Goal: Task Accomplishment & Management: Complete application form

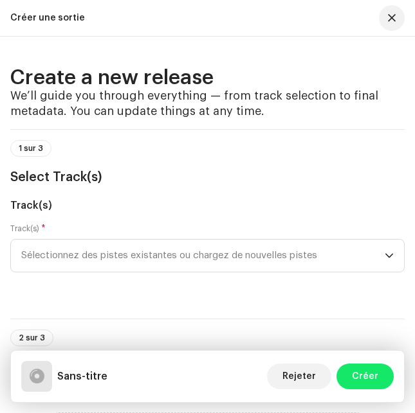
click at [379, 5] on button "button" at bounding box center [392, 18] width 26 height 26
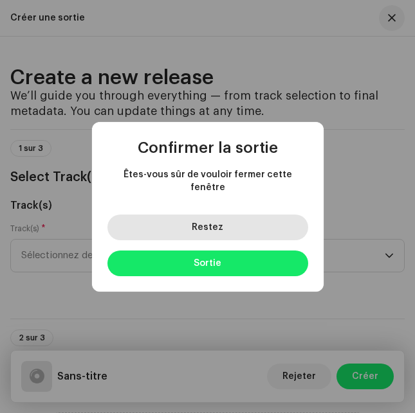
click at [226, 222] on button "Restez" at bounding box center [207, 228] width 201 height 26
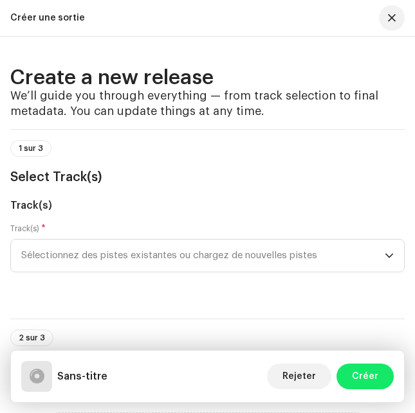
scroll to position [88, 0]
click at [354, 171] on h3 "Select Track(s)" at bounding box center [207, 177] width 394 height 21
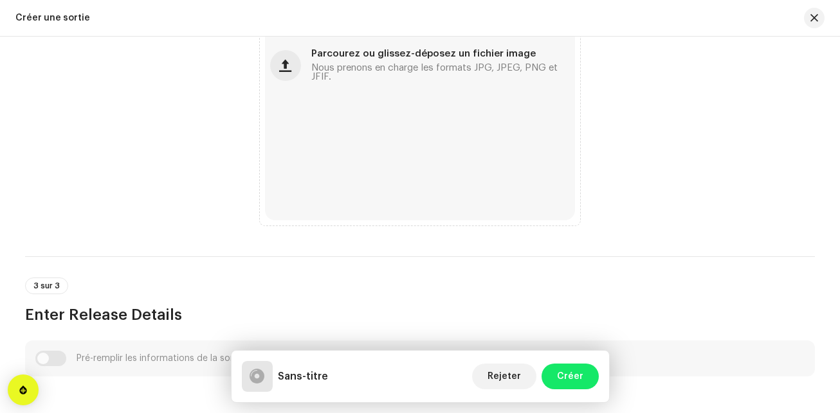
scroll to position [489, 0]
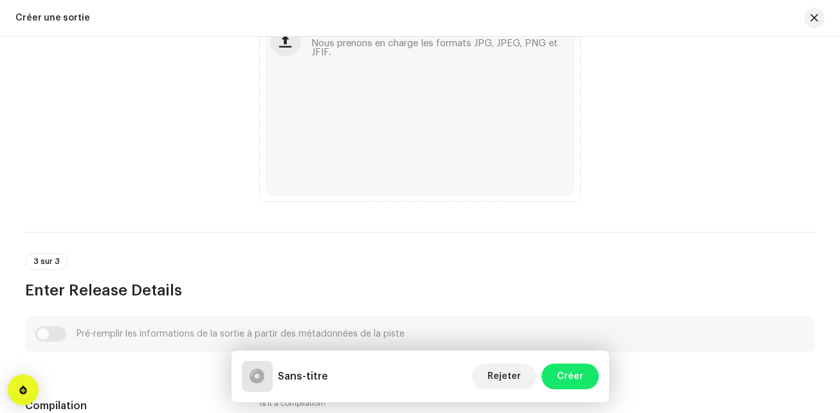
click at [414, 149] on div "Create a new release We’ll guide you through everything — from track selection …" at bounding box center [420, 225] width 840 height 377
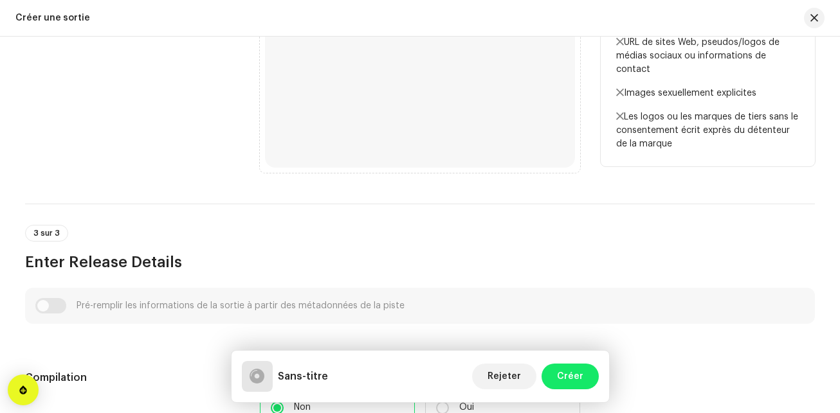
click at [414, 119] on p "Les logos ou les marques de tiers sans le consentement écrit exprès du détenteu…" at bounding box center [707, 131] width 183 height 41
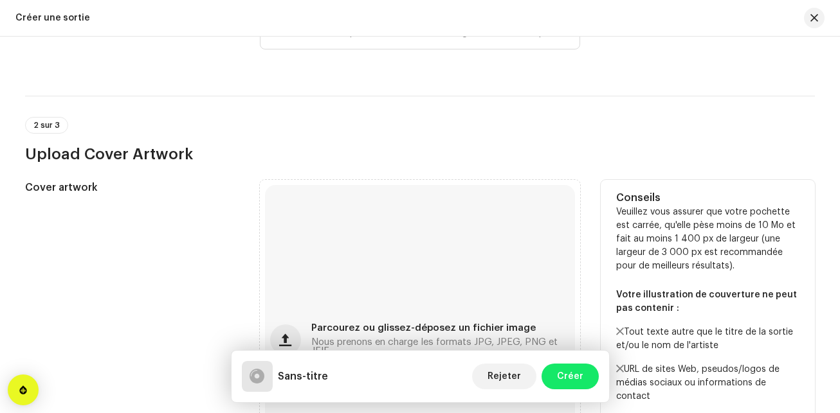
scroll to position [180, 0]
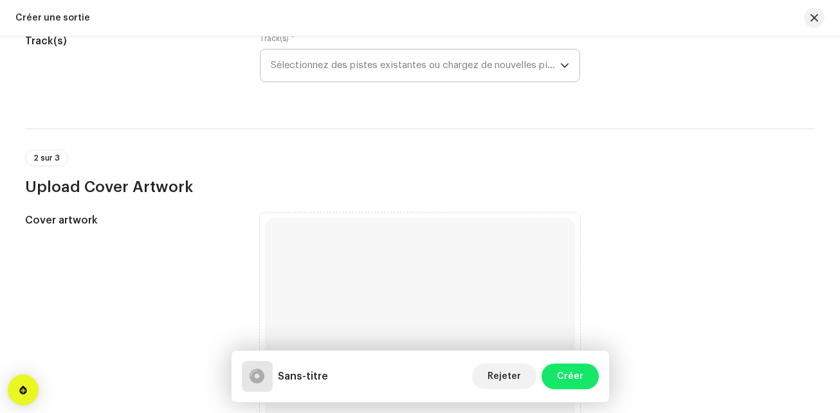
click at [414, 62] on icon "dropdown trigger" at bounding box center [564, 65] width 9 height 9
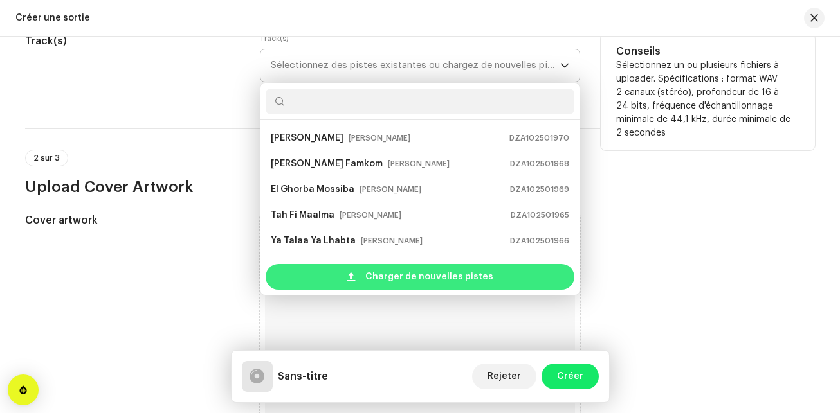
click at [414, 284] on div "Charger de nouvelles pistes" at bounding box center [420, 277] width 309 height 26
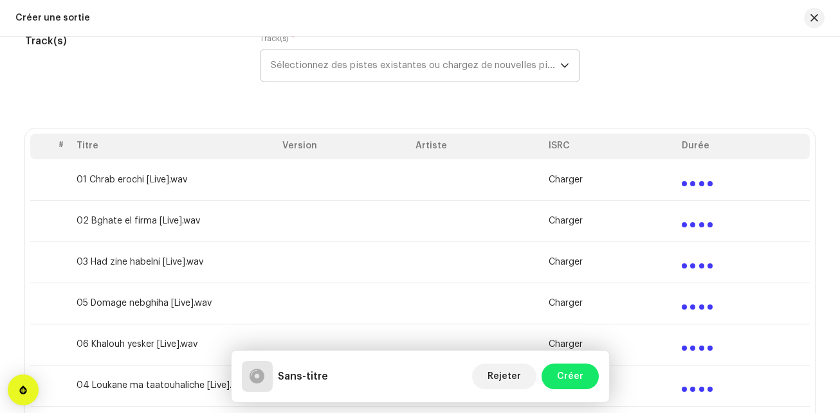
click at [414, 84] on div "Track(s) Track(s) * Sélectionnez des pistes existantes ou chargez de nouvelles …" at bounding box center [420, 65] width 790 height 64
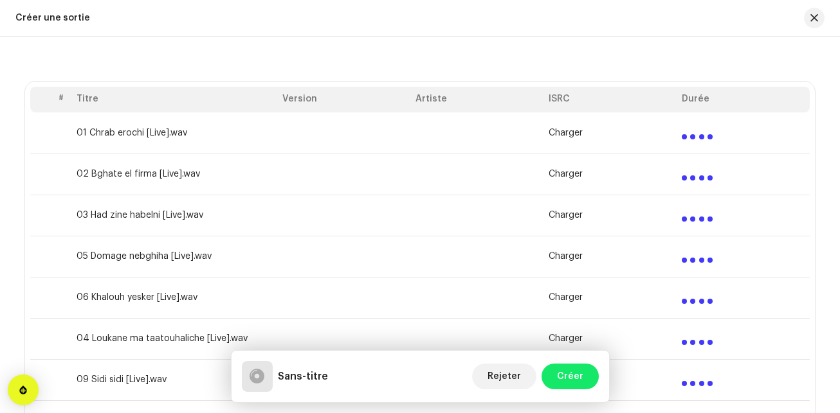
scroll to position [231, 0]
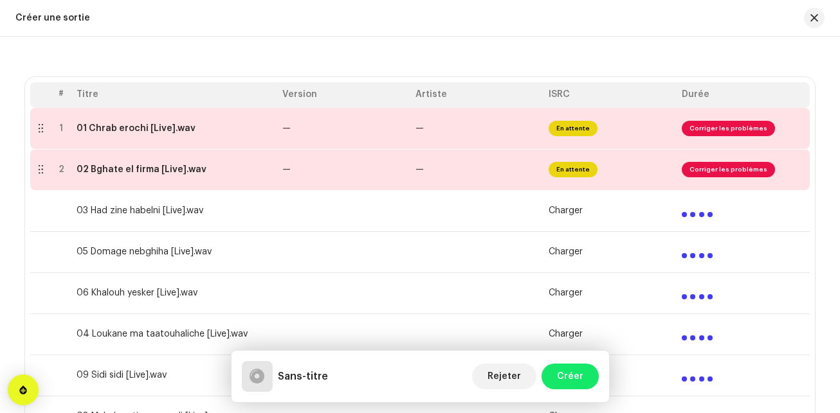
click at [414, 311] on td at bounding box center [742, 293] width 133 height 41
